Goal: Task Accomplishment & Management: Manage account settings

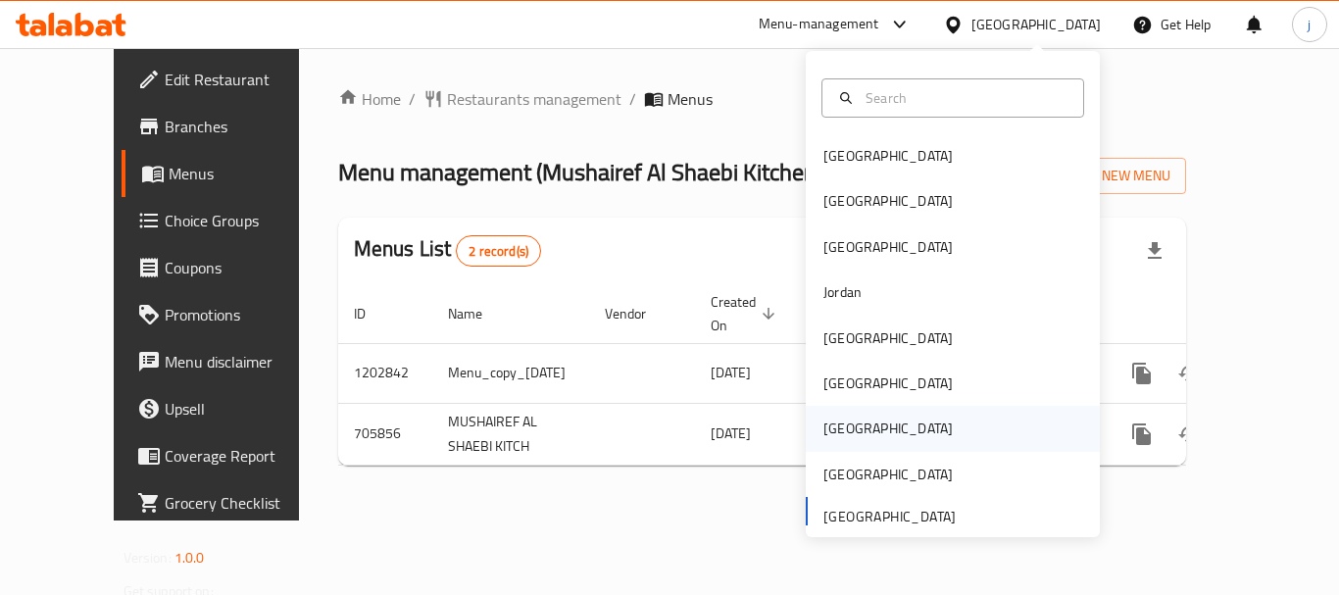
click at [832, 432] on div "[GEOGRAPHIC_DATA]" at bounding box center [887, 428] width 129 height 22
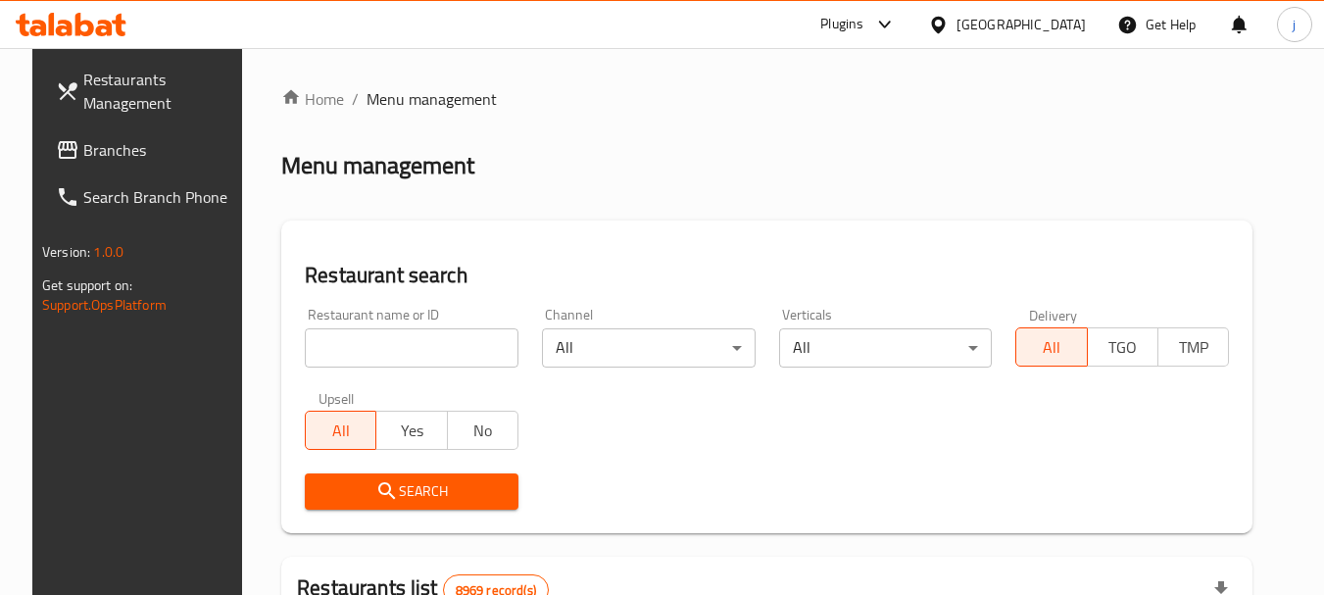
click at [95, 144] on span "Branches" at bounding box center [160, 150] width 155 height 24
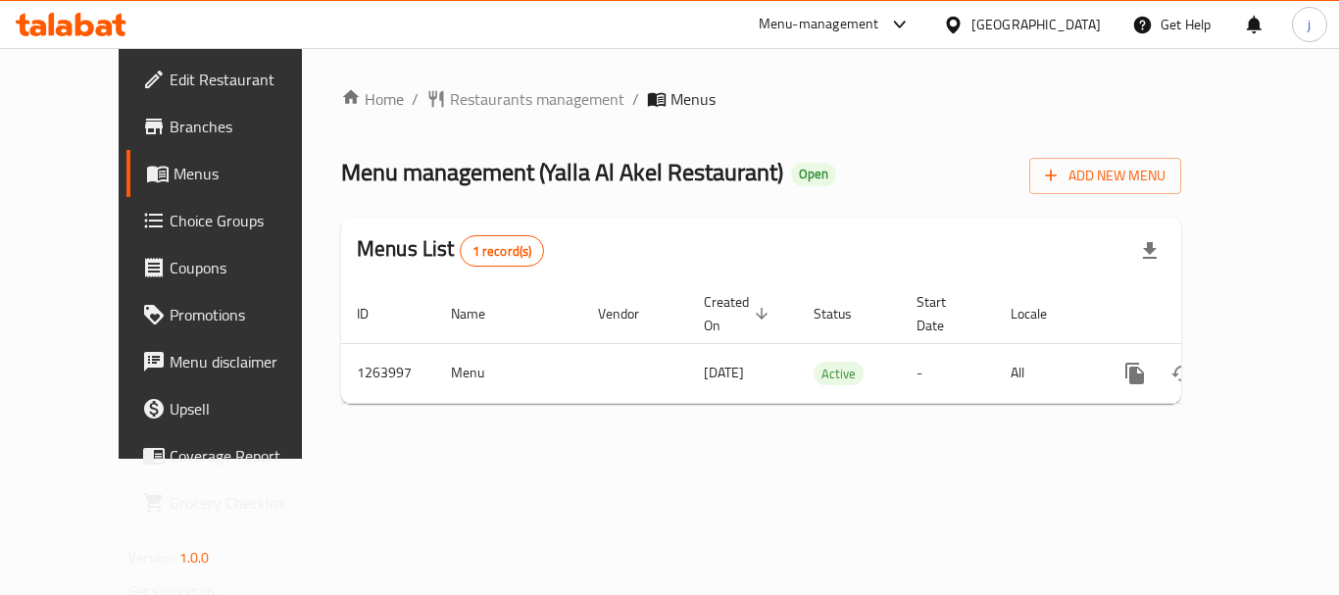
click at [170, 224] on span "Choice Groups" at bounding box center [248, 221] width 157 height 24
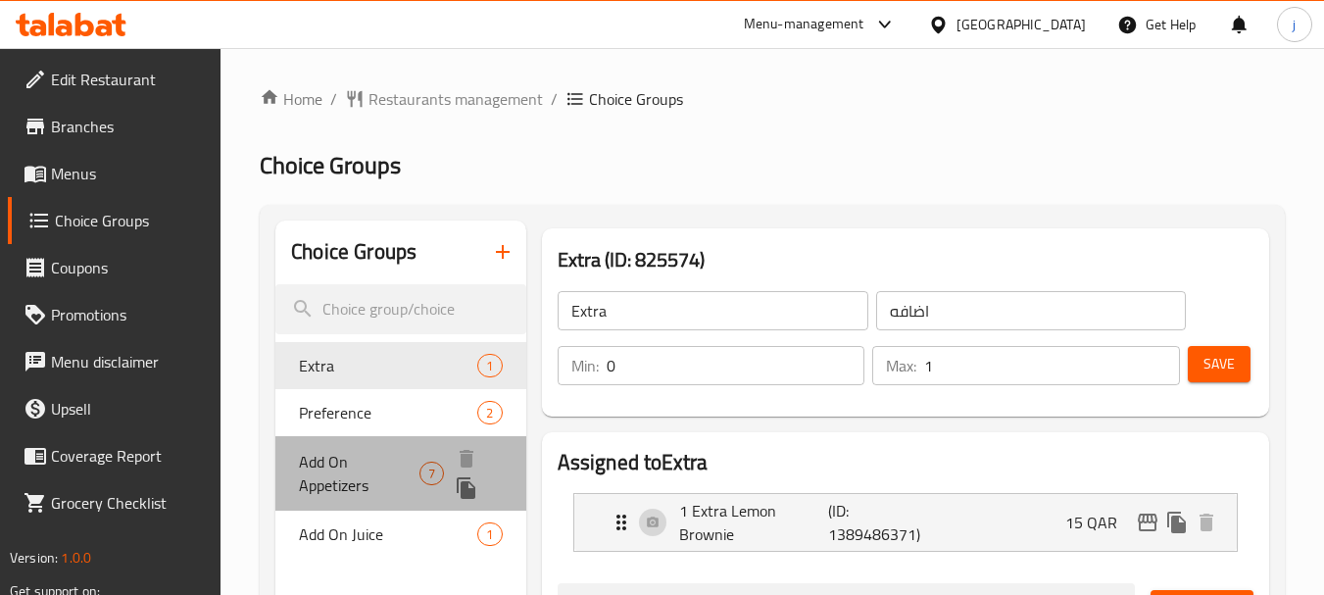
click at [332, 470] on span "Add On Appetizers" at bounding box center [359, 473] width 121 height 47
type input "Add On Appetizers"
type input "اضافة مقبلات"
type input "7"
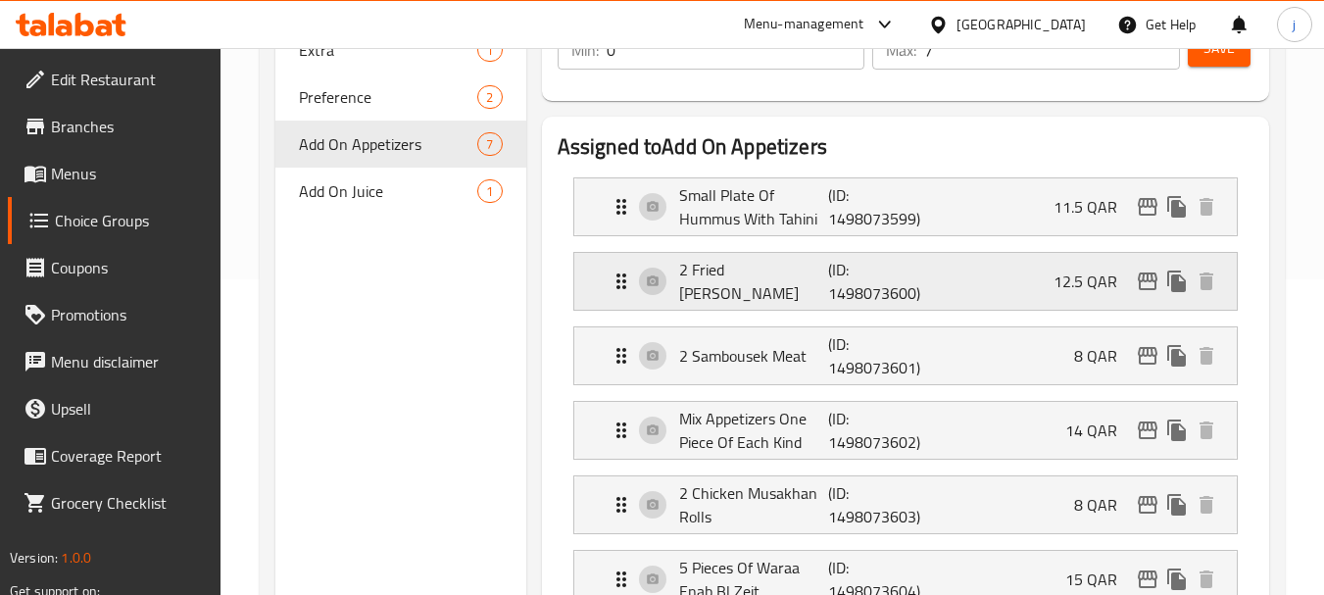
scroll to position [294, 0]
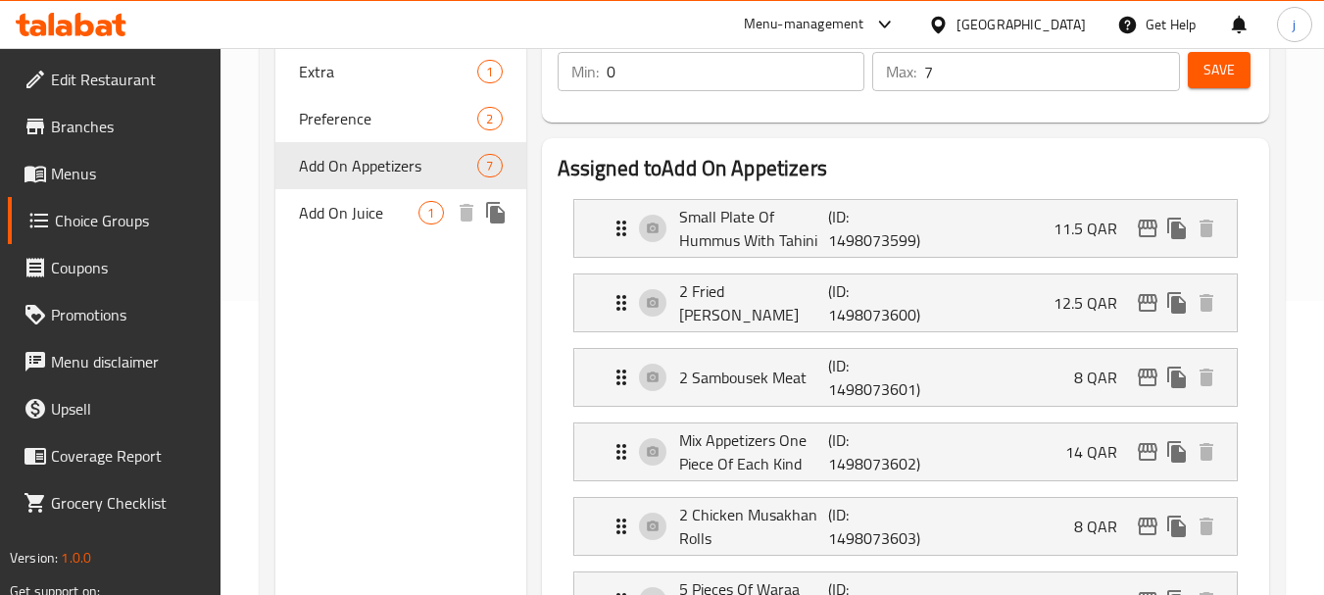
click at [380, 217] on span "Add On Juice" at bounding box center [359, 213] width 120 height 24
type input "Add On Juice"
type input "أضف العصير"
type input "1"
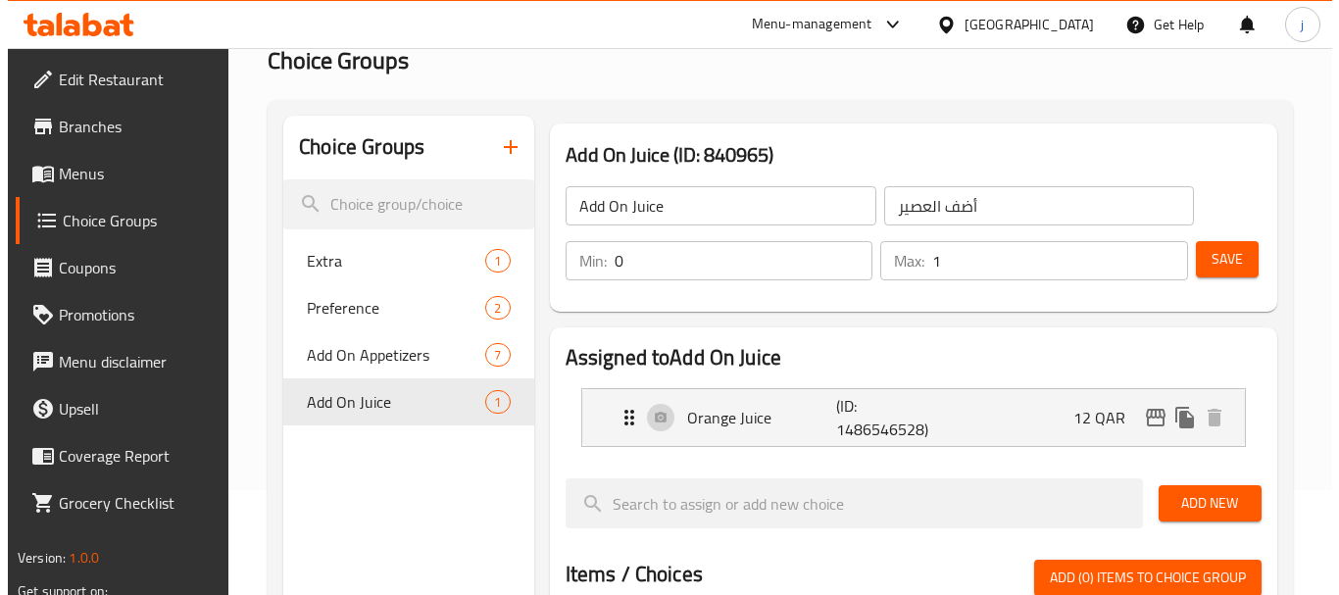
scroll to position [0, 0]
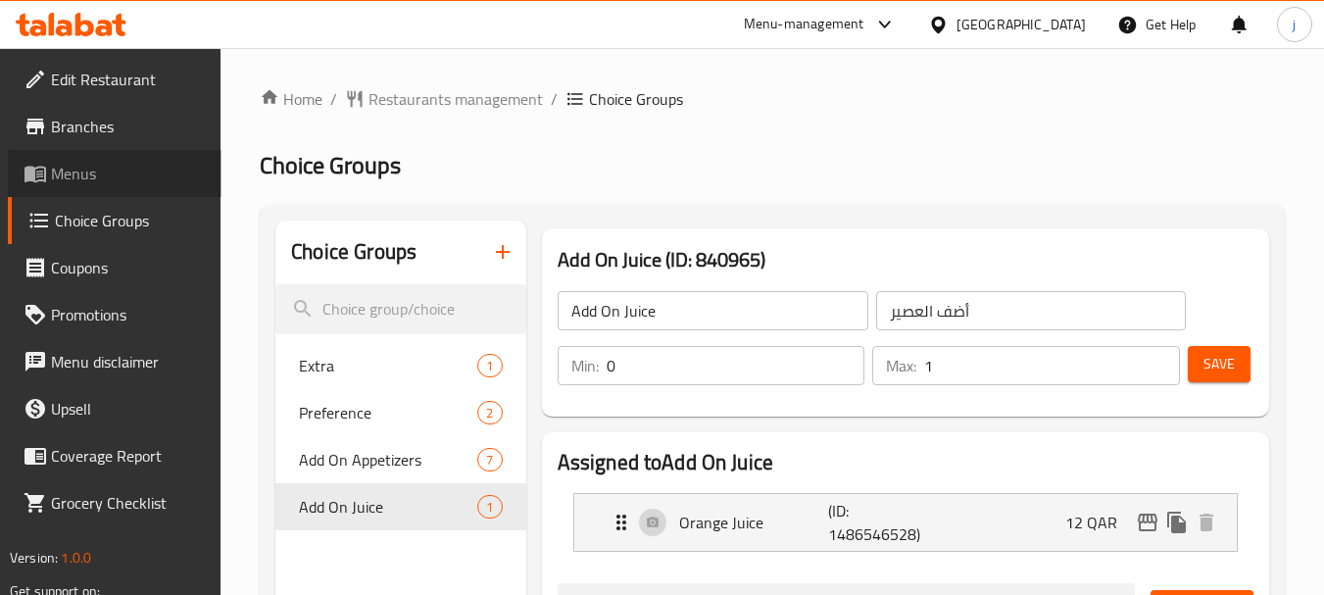
click at [91, 172] on span "Menus" at bounding box center [128, 174] width 155 height 24
